Goal: Navigation & Orientation: Find specific page/section

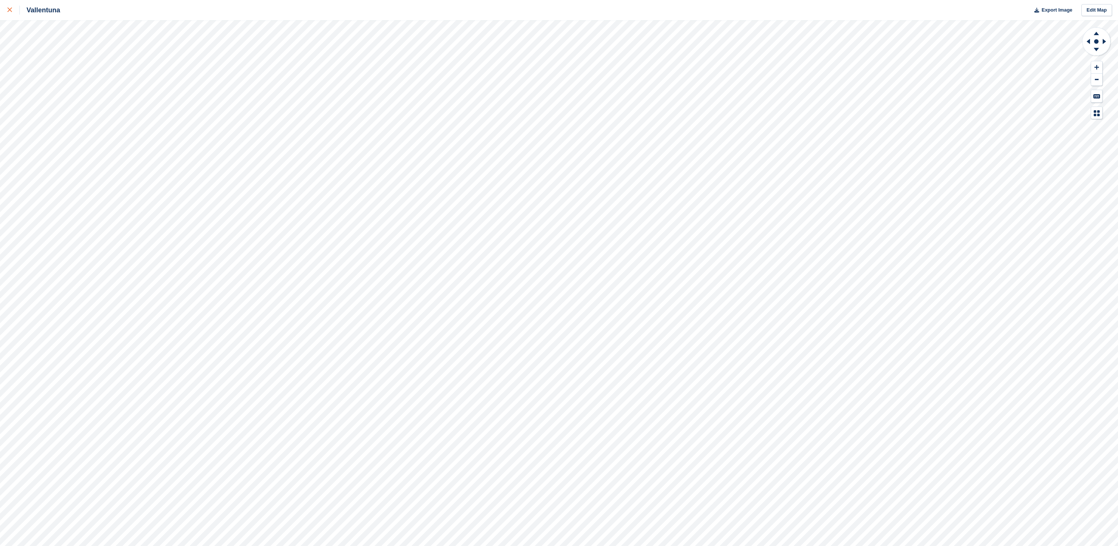
click at [8, 12] on div at bounding box center [13, 10] width 12 height 9
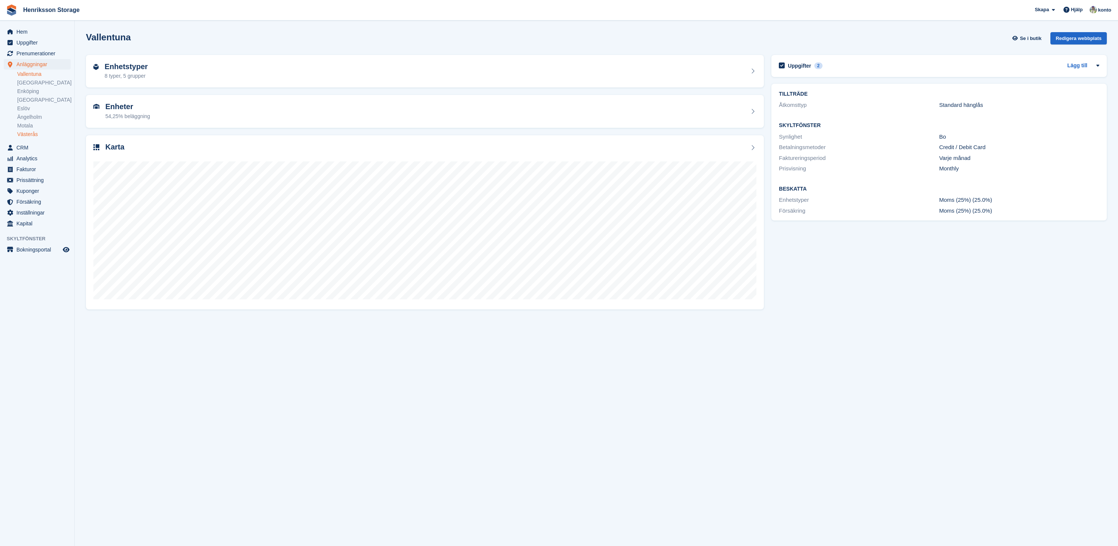
click at [31, 134] on link "Västerås" at bounding box center [43, 134] width 53 height 7
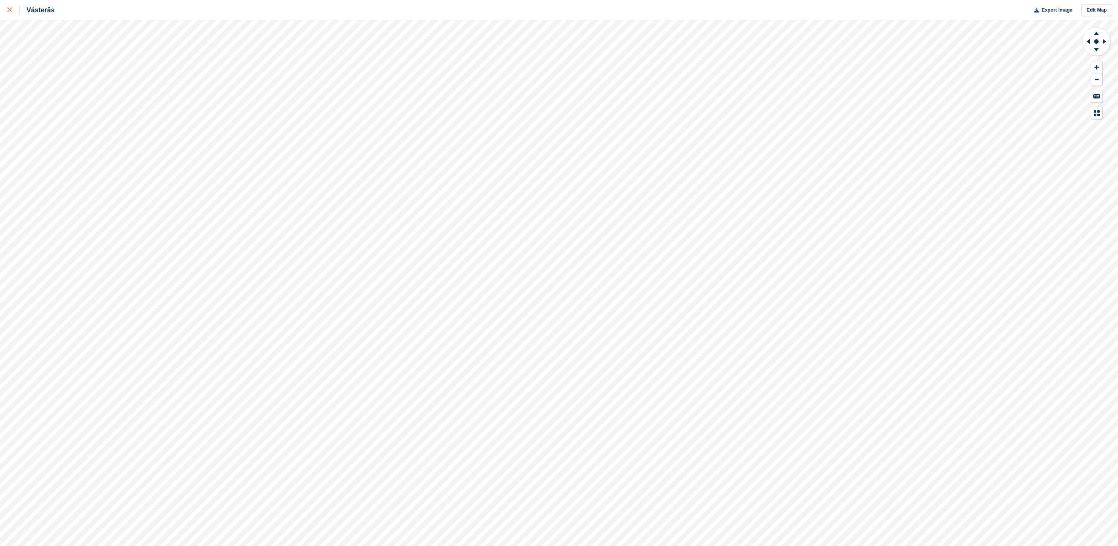
click at [12, 15] on link at bounding box center [10, 10] width 20 height 20
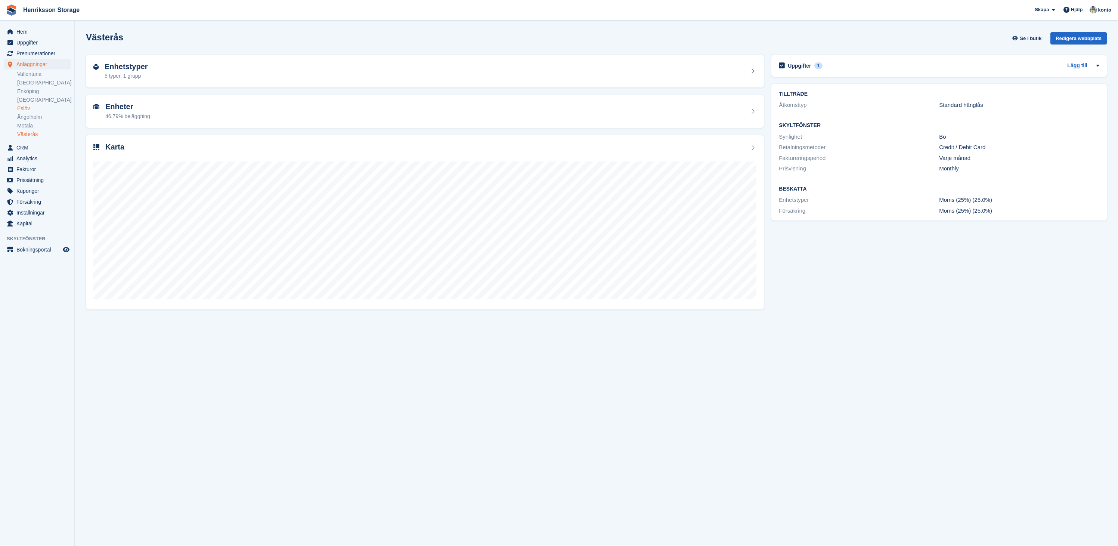
click at [33, 112] on link "Eslöv" at bounding box center [43, 108] width 53 height 7
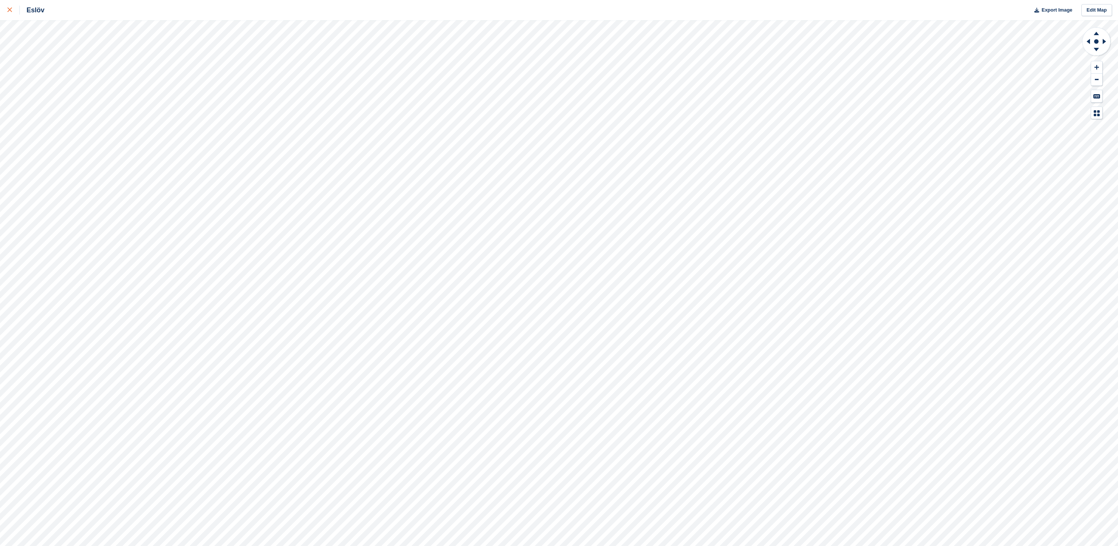
click at [15, 12] on div at bounding box center [13, 10] width 12 height 9
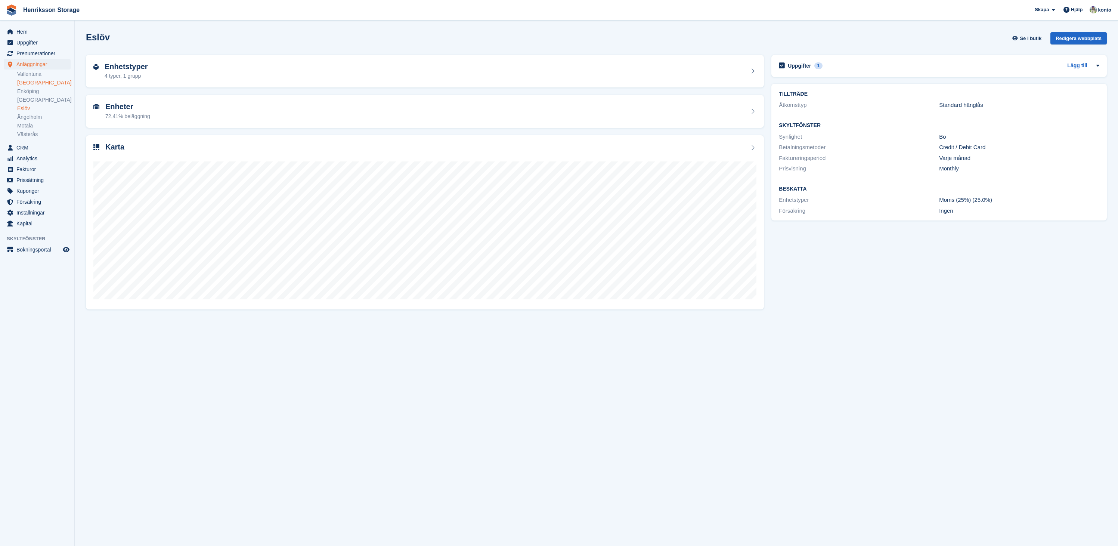
click at [31, 84] on link "[GEOGRAPHIC_DATA]" at bounding box center [43, 82] width 53 height 7
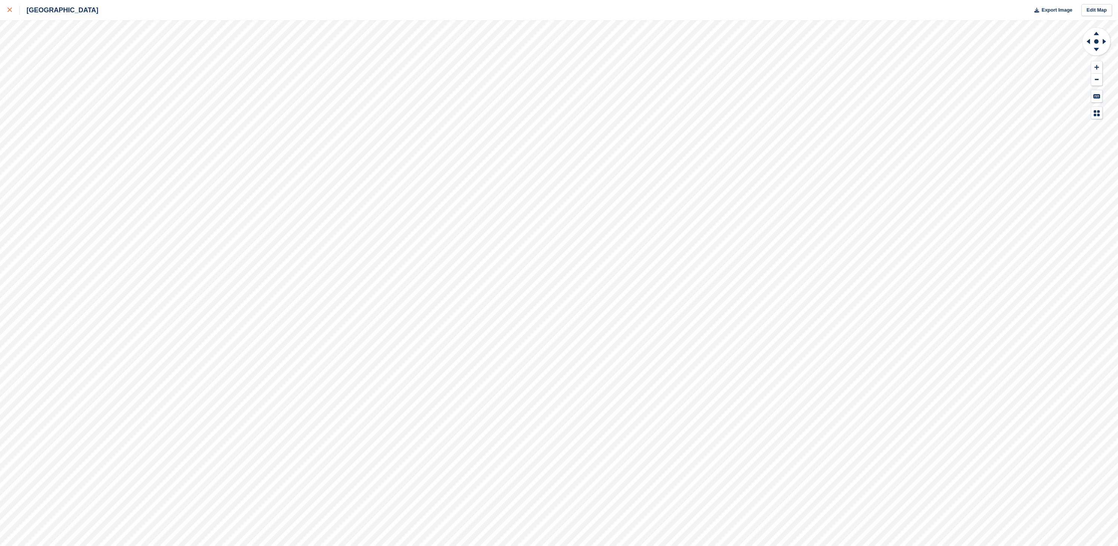
click at [10, 13] on div at bounding box center [13, 10] width 12 height 9
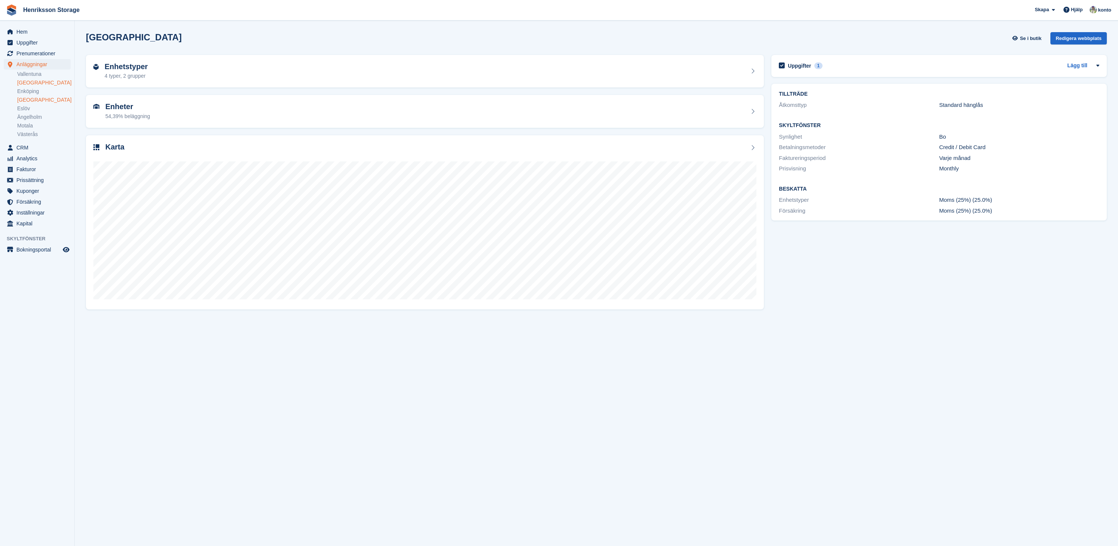
click at [31, 99] on link "[GEOGRAPHIC_DATA]" at bounding box center [43, 99] width 53 height 7
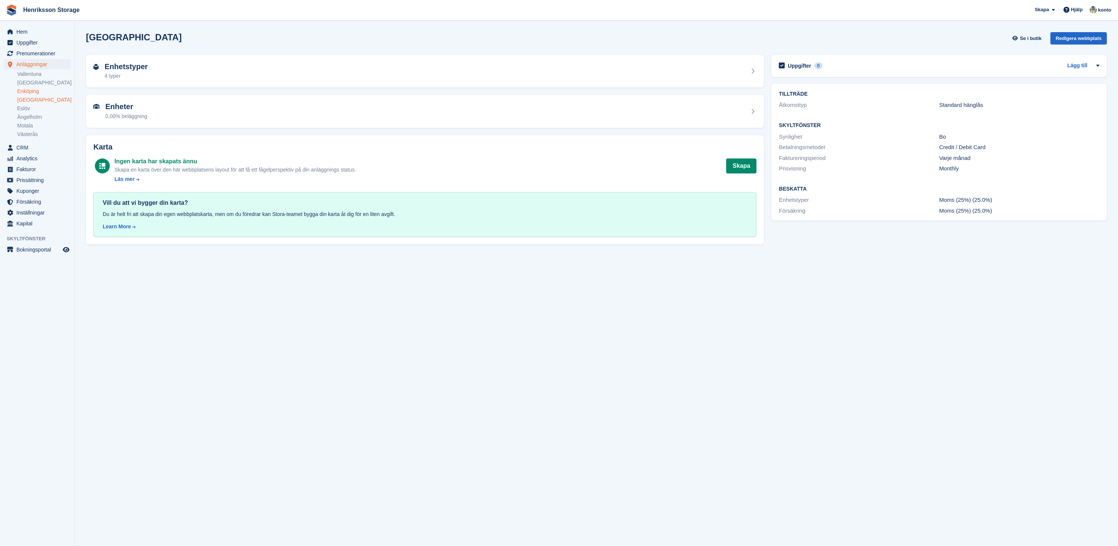
click at [33, 91] on link "Enköping" at bounding box center [43, 91] width 53 height 7
